Goal: Communication & Community: Answer question/provide support

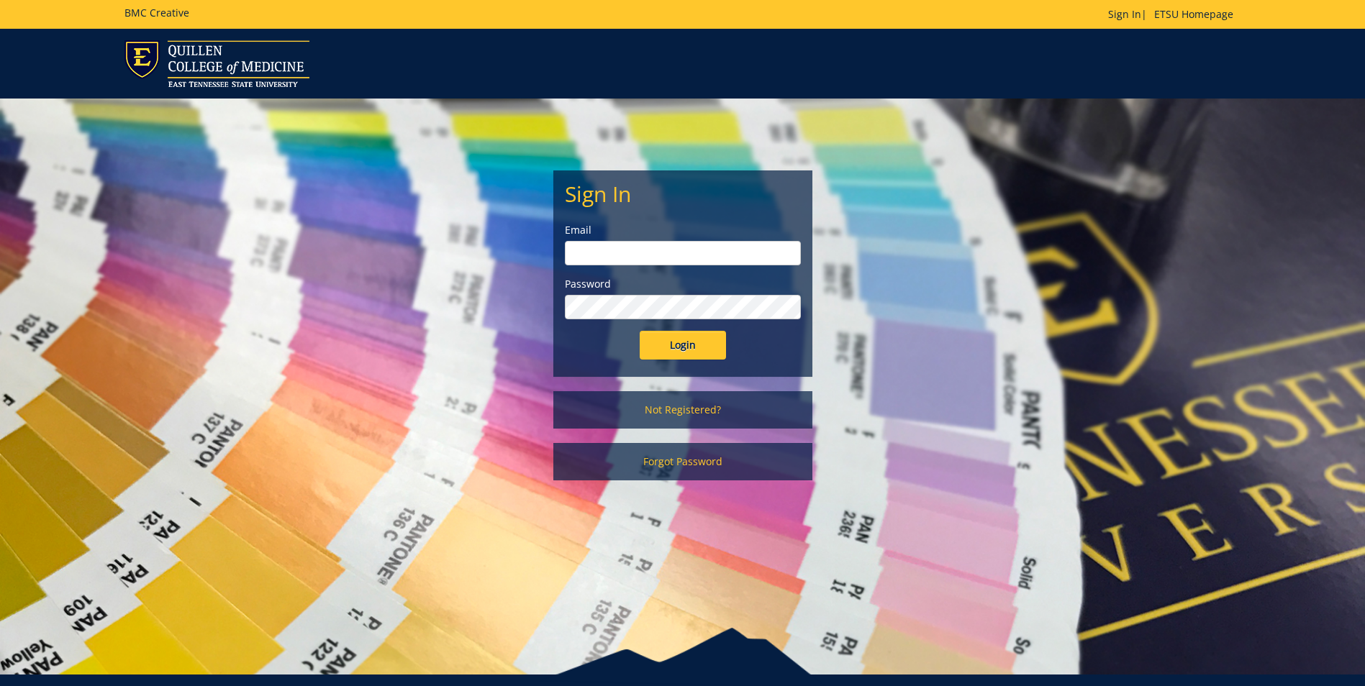
type input "[EMAIL_ADDRESS][DOMAIN_NAME]"
click at [692, 348] on input "Login" at bounding box center [683, 345] width 86 height 29
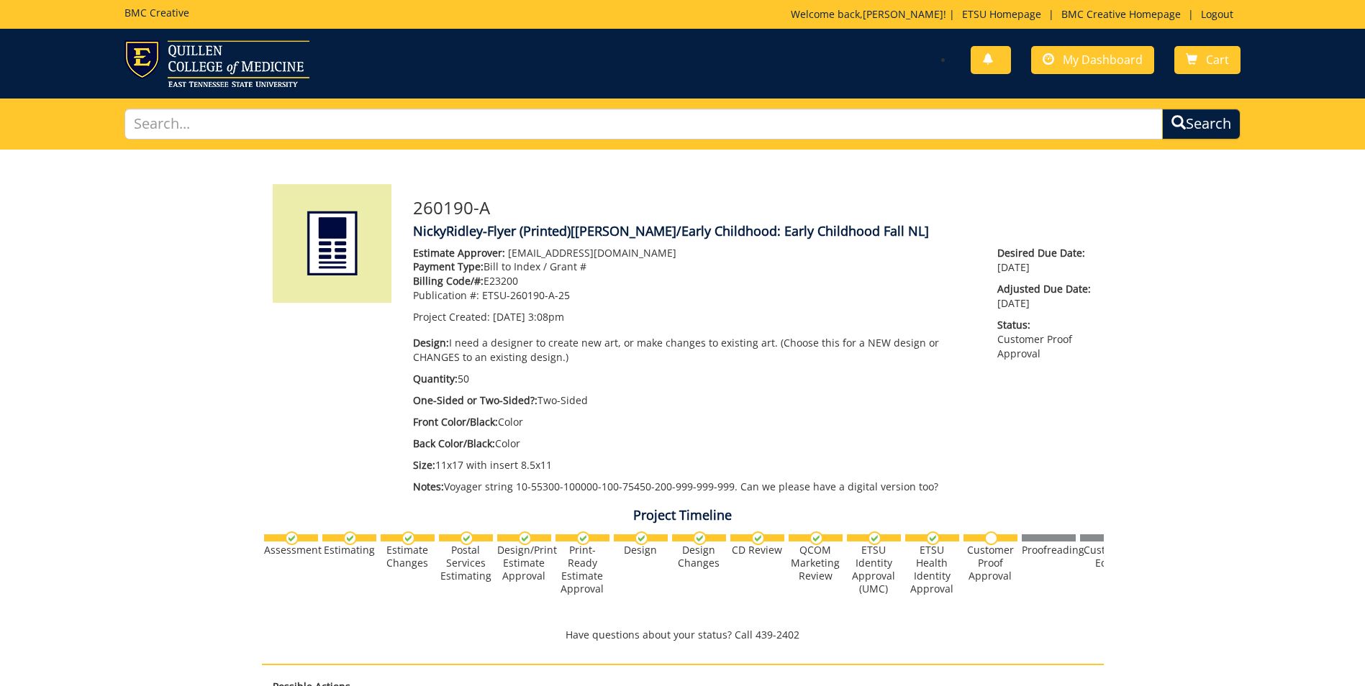
scroll to position [555, 0]
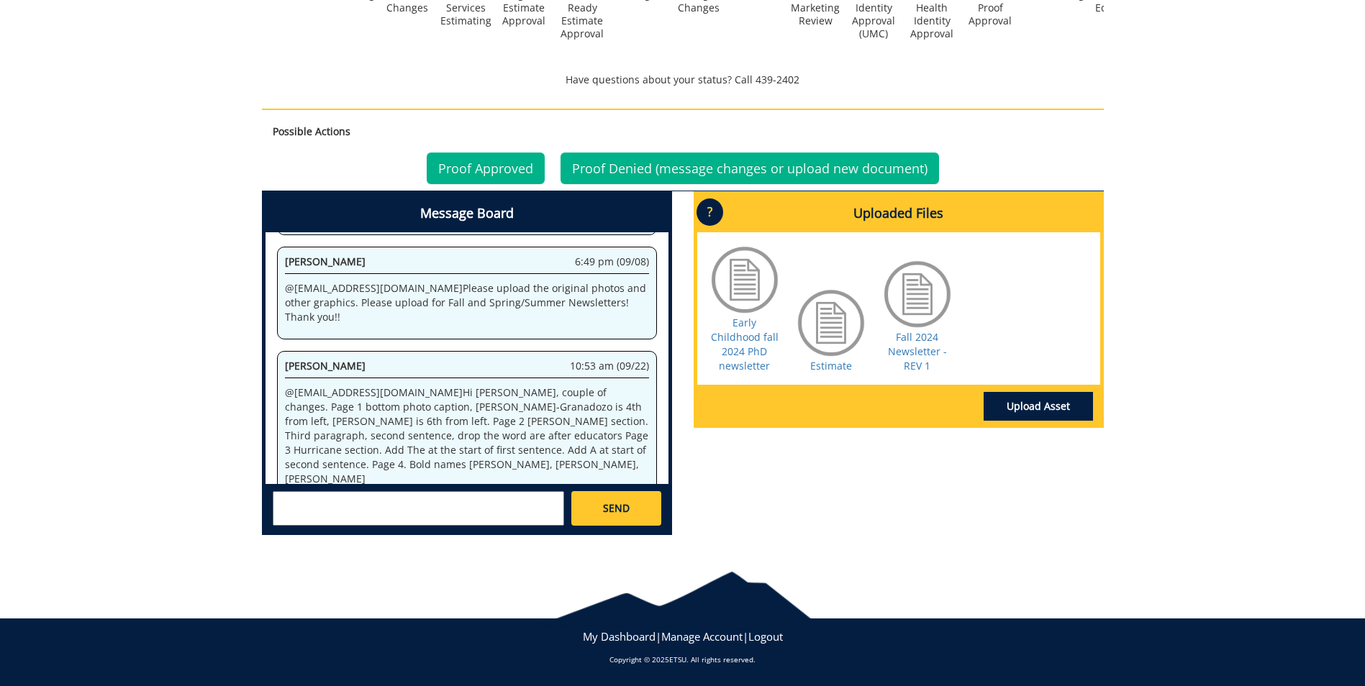
click at [950, 345] on div "Fall 2024 Newsletter - REV 1" at bounding box center [917, 315] width 72 height 115
click at [915, 360] on link "Fall 2024 Newsletter - REV 1" at bounding box center [917, 351] width 59 height 42
click at [341, 521] on textarea at bounding box center [418, 508] width 291 height 35
click at [341, 520] on strong "[PERSON_NAME]" at bounding box center [332, 521] width 81 height 14
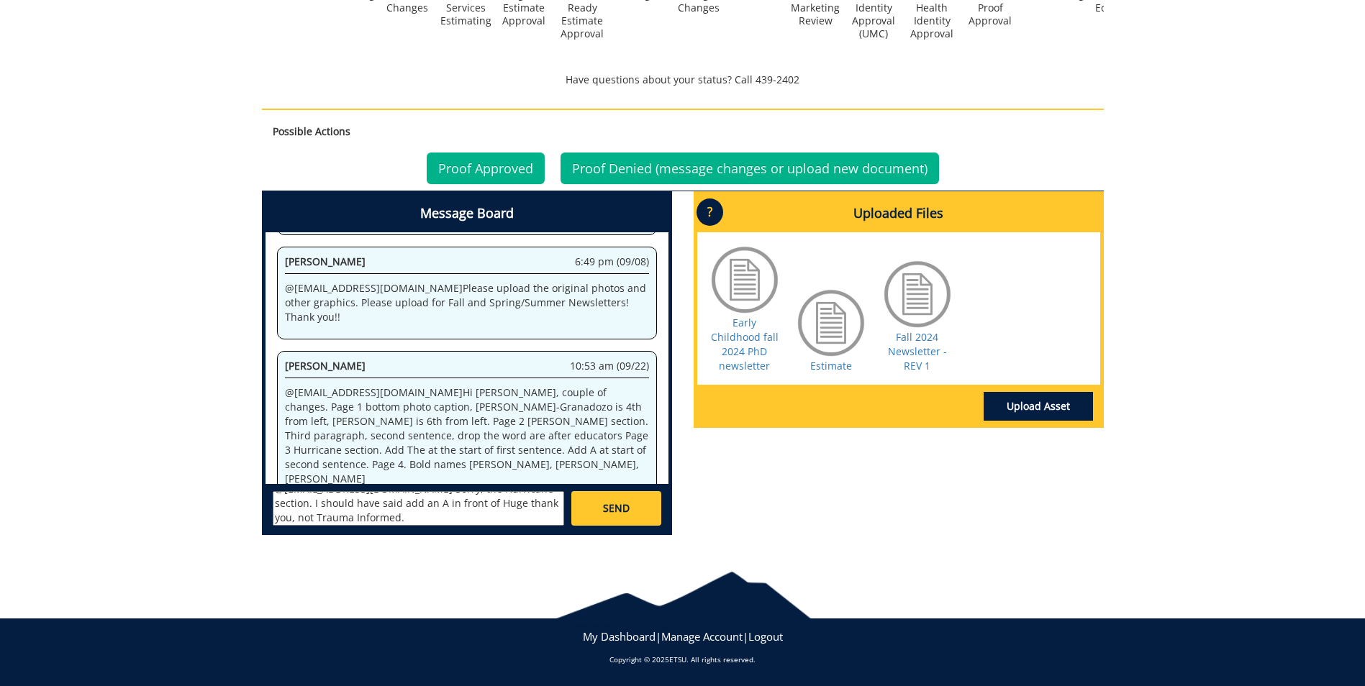
type textarea "@aresam@etsu.edu Sorry, the Hurricane section. I should have said add an A in f…"
click at [599, 500] on link "SEND" at bounding box center [615, 508] width 89 height 35
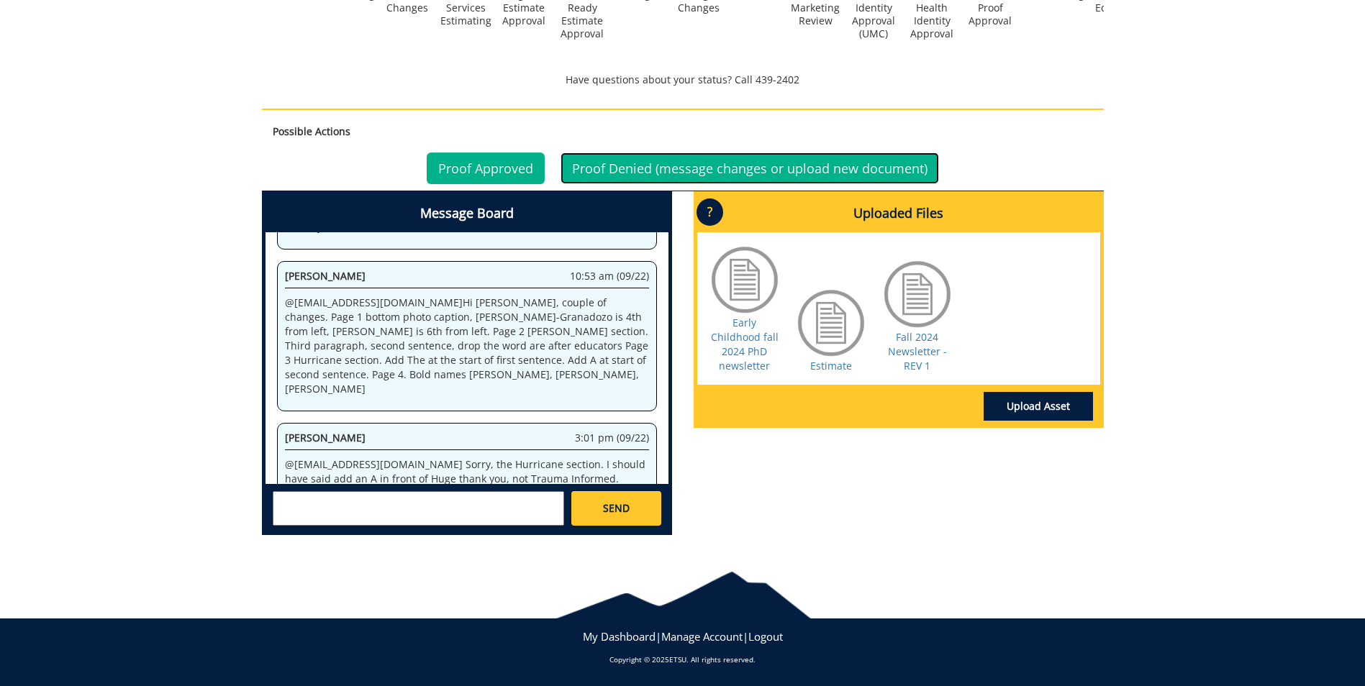
click at [676, 171] on link "Proof Denied (message changes or upload new document)" at bounding box center [749, 169] width 378 height 32
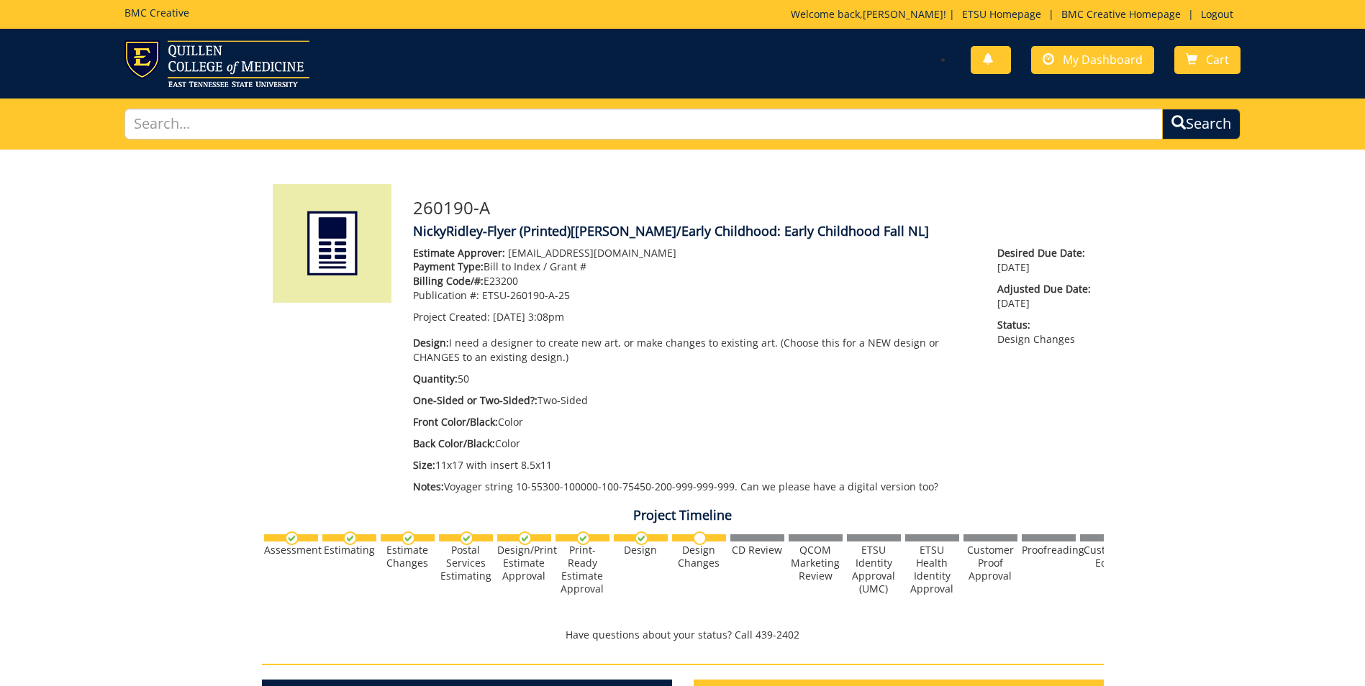
scroll to position [461, 0]
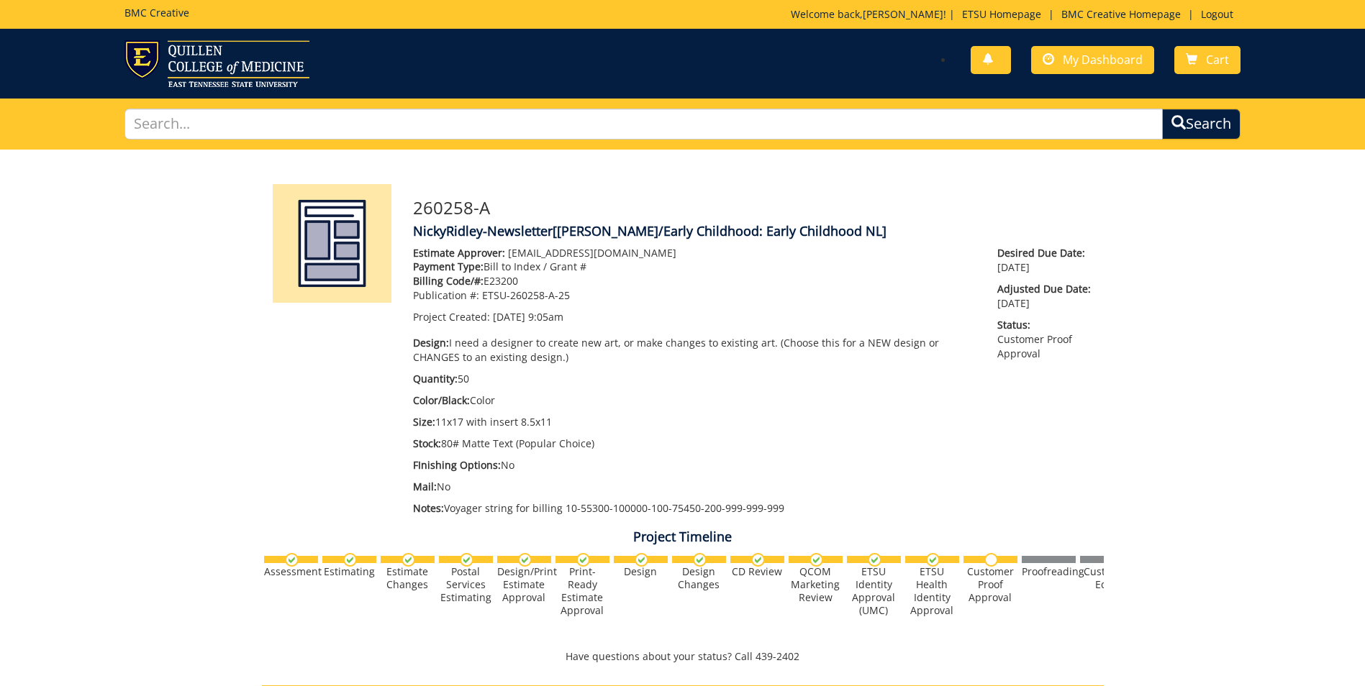
scroll to position [432, 0]
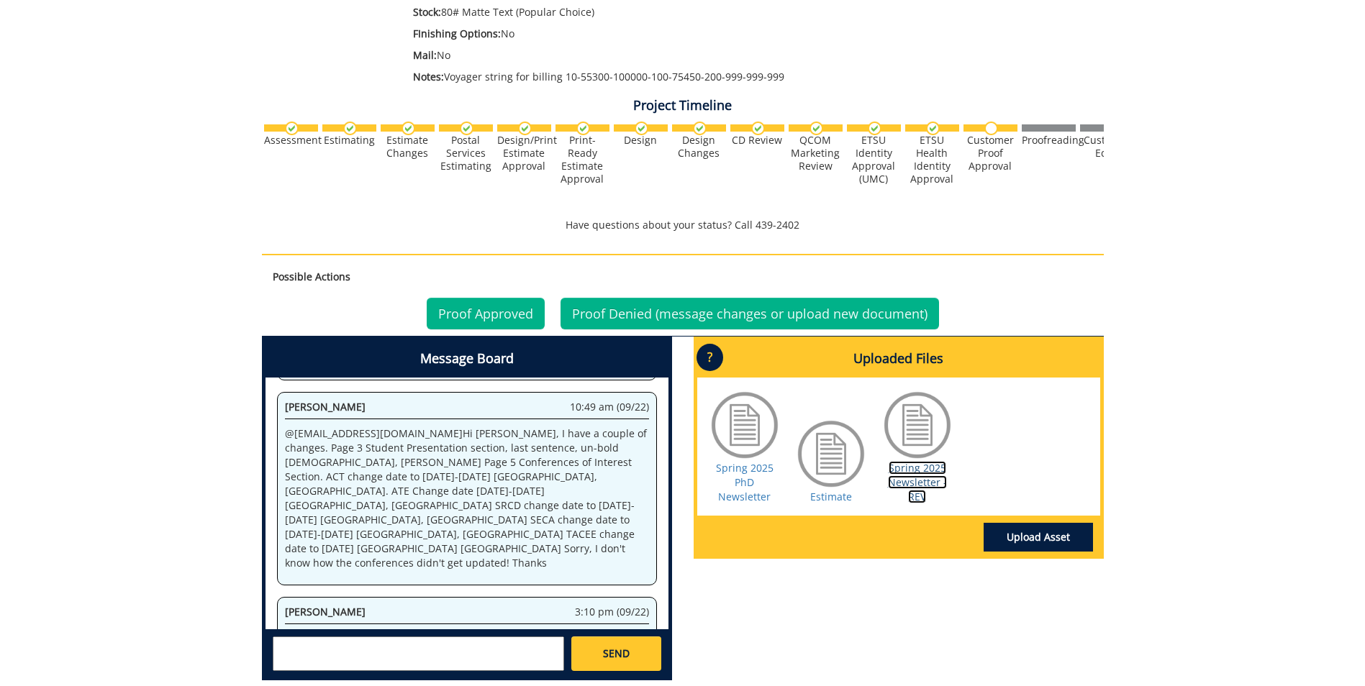
click at [909, 478] on link "Spring 2025 Newsletter - REV" at bounding box center [917, 482] width 59 height 42
click at [941, 623] on div "Message Board System 9:05 am (08/11) Welcome to the Project Messenger. All mess…" at bounding box center [682, 514] width 863 height 355
click at [321, 645] on textarea at bounding box center [418, 654] width 291 height 35
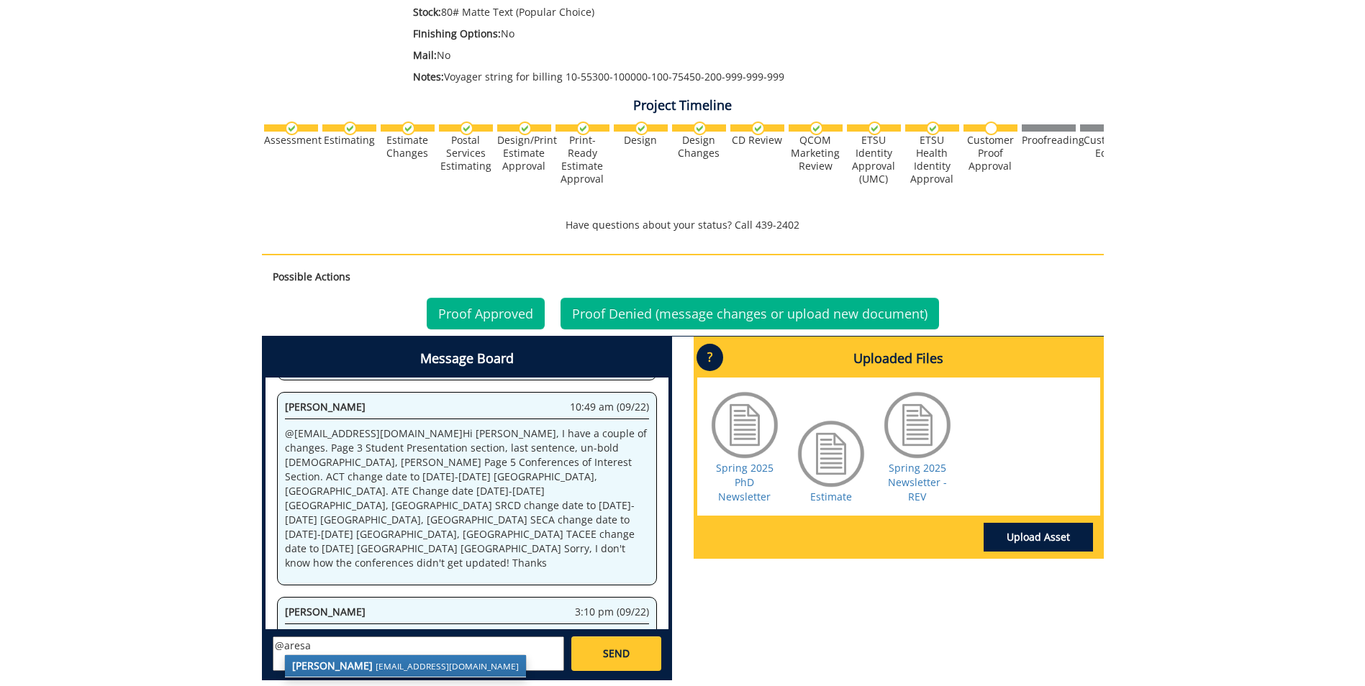
click at [331, 676] on link "[PERSON_NAME] [EMAIL_ADDRESS][DOMAIN_NAME]" at bounding box center [405, 666] width 241 height 22
type textarea "@[EMAIL_ADDRESS][DOMAIN_NAME] Thanks, [PERSON_NAME]. We just missed the updated…"
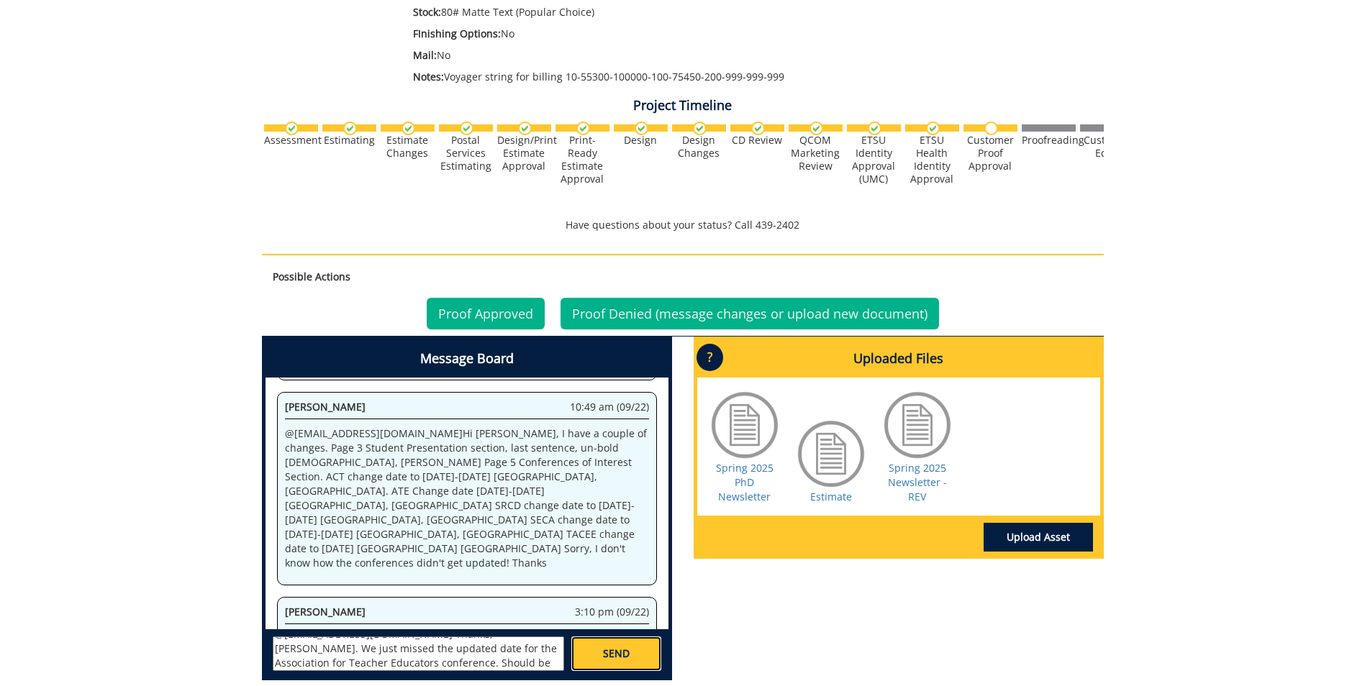
click at [619, 651] on span "SEND" at bounding box center [616, 654] width 27 height 14
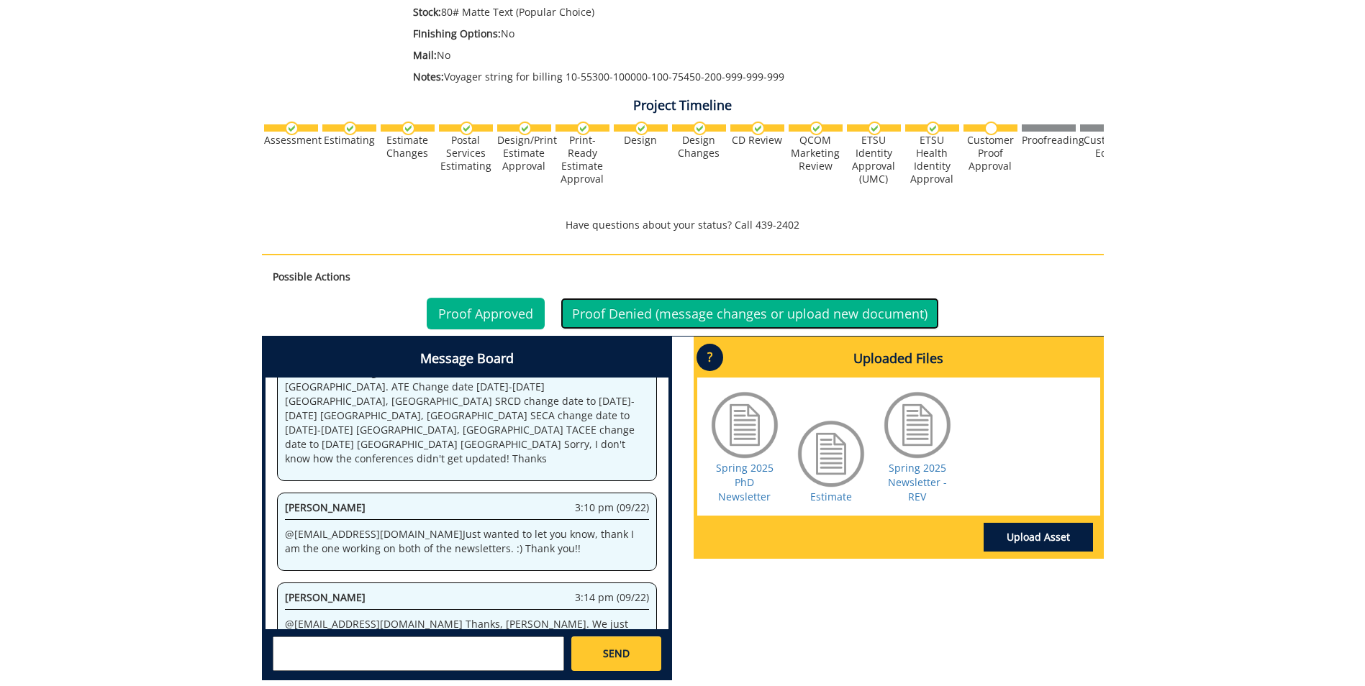
click at [640, 314] on link "Proof Denied (message changes or upload new document)" at bounding box center [749, 314] width 378 height 32
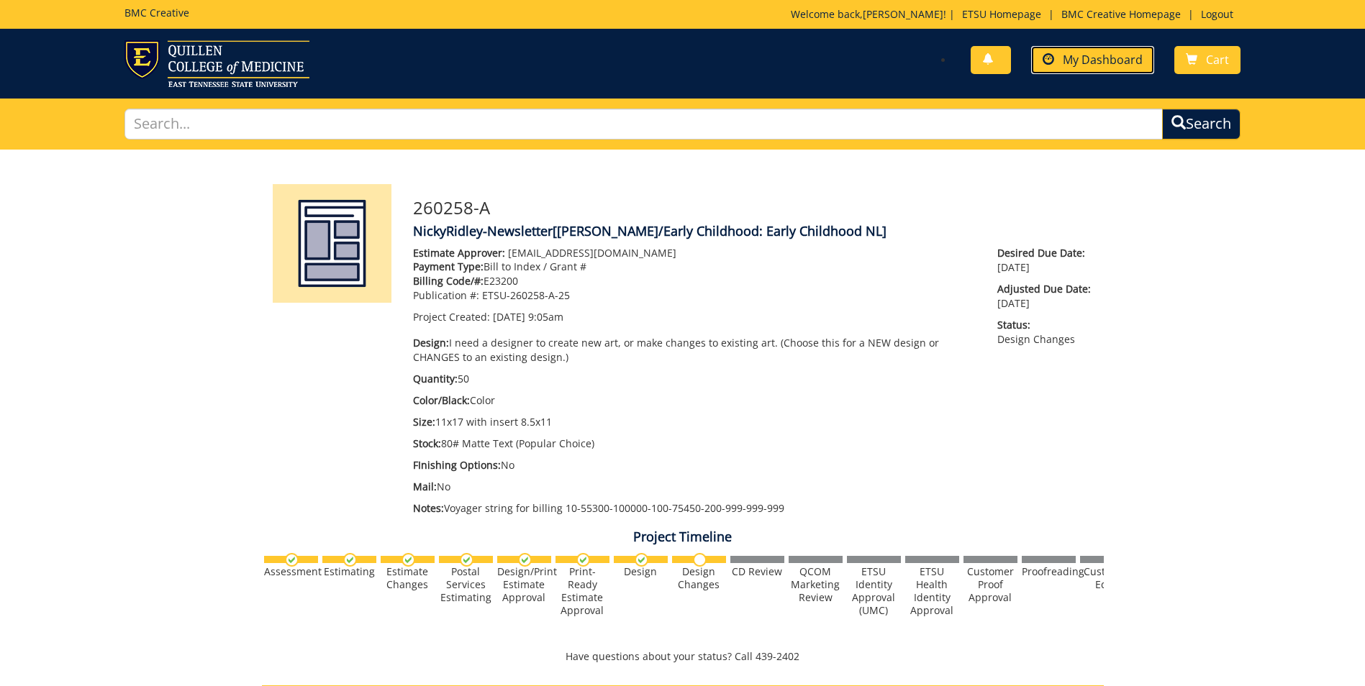
click at [1079, 68] on link "My Dashboard" at bounding box center [1092, 60] width 123 height 28
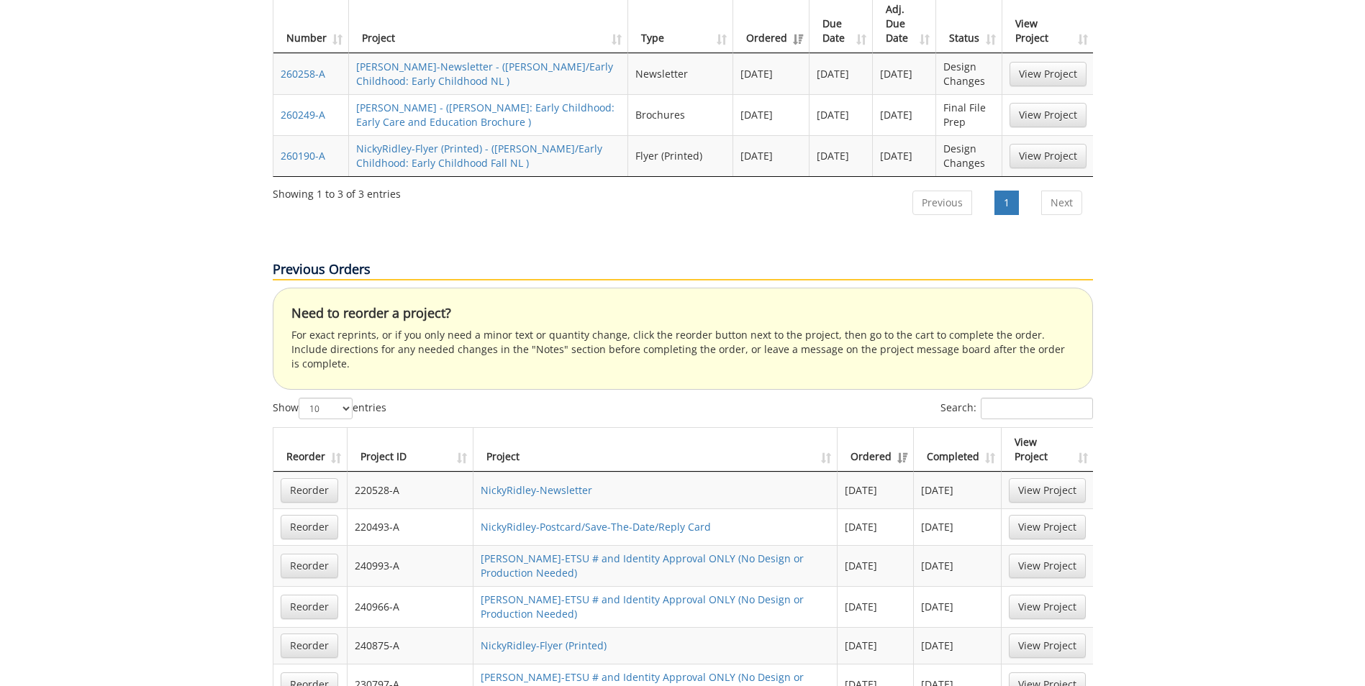
scroll to position [504, 0]
